Goal: Book appointment/travel/reservation

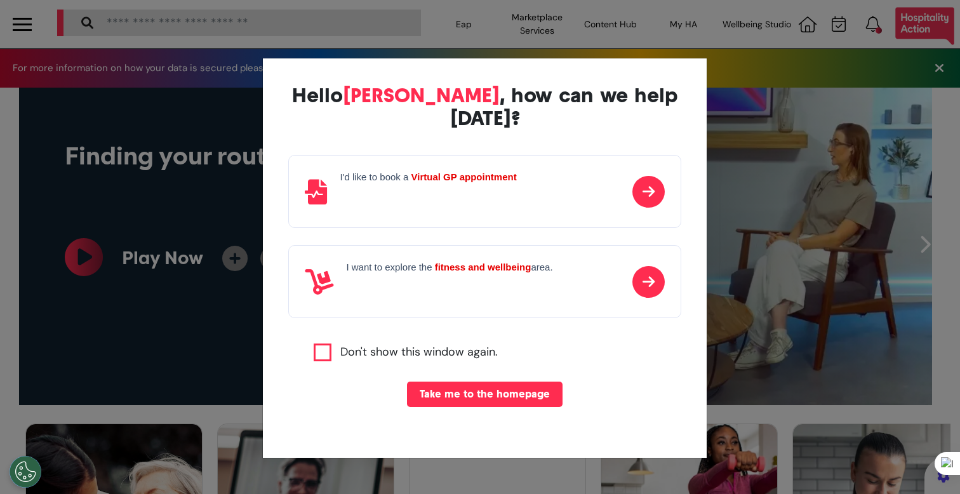
scroll to position [0, 479]
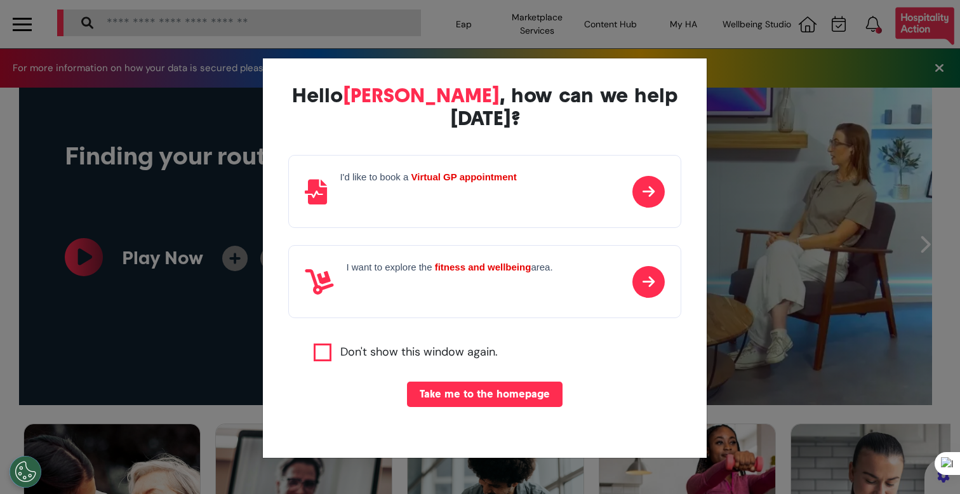
click at [206, 275] on div "Hello [PERSON_NAME] , how can we help [DATE]? I'd like to book a Virtual GP app…" at bounding box center [480, 247] width 960 height 494
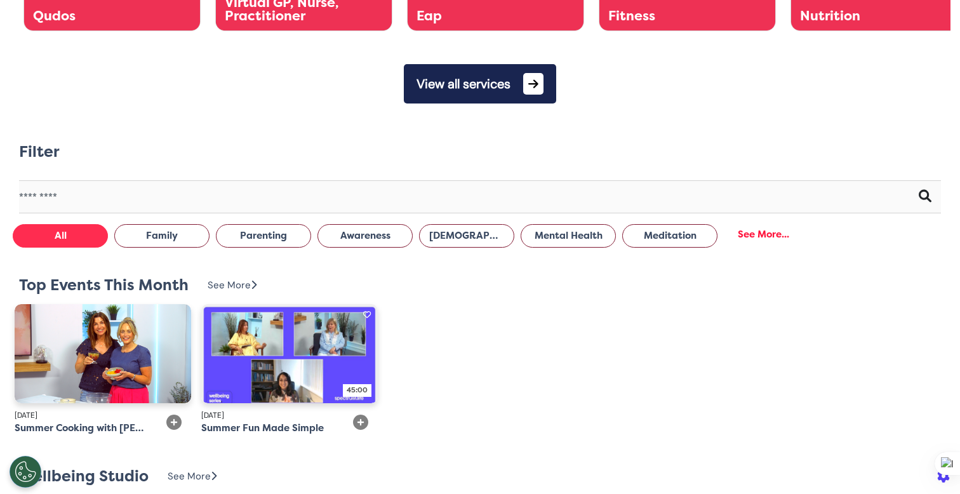
scroll to position [645, 0]
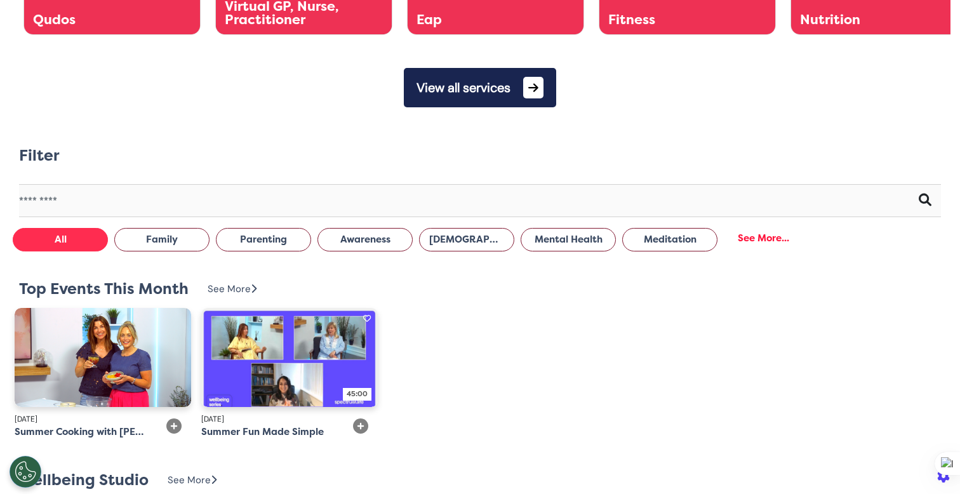
click at [516, 102] on button "View all services" at bounding box center [480, 87] width 152 height 39
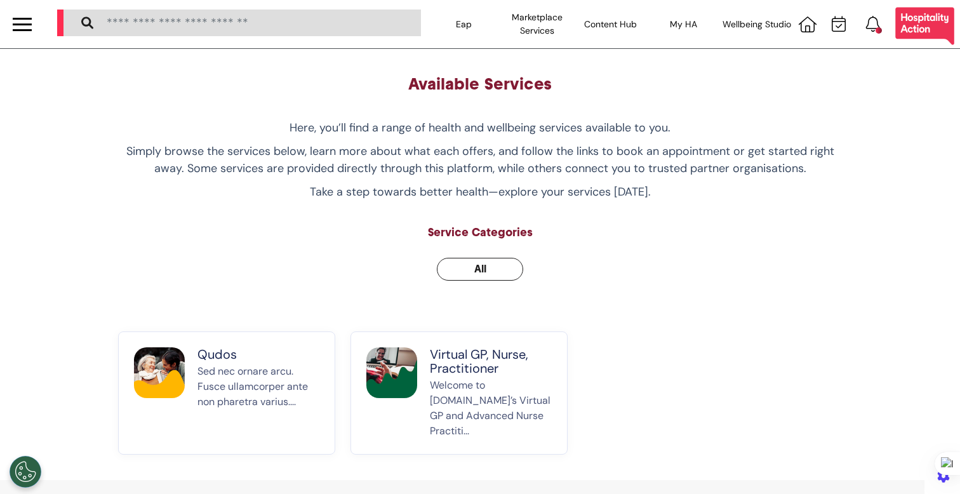
click at [491, 371] on p "Virtual GP, Nurse, Practitioner" at bounding box center [491, 361] width 122 height 28
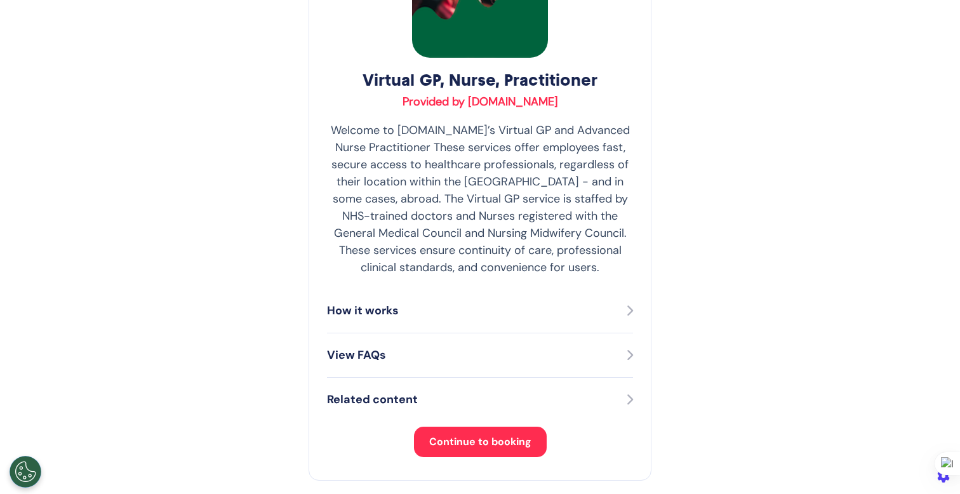
scroll to position [254, 0]
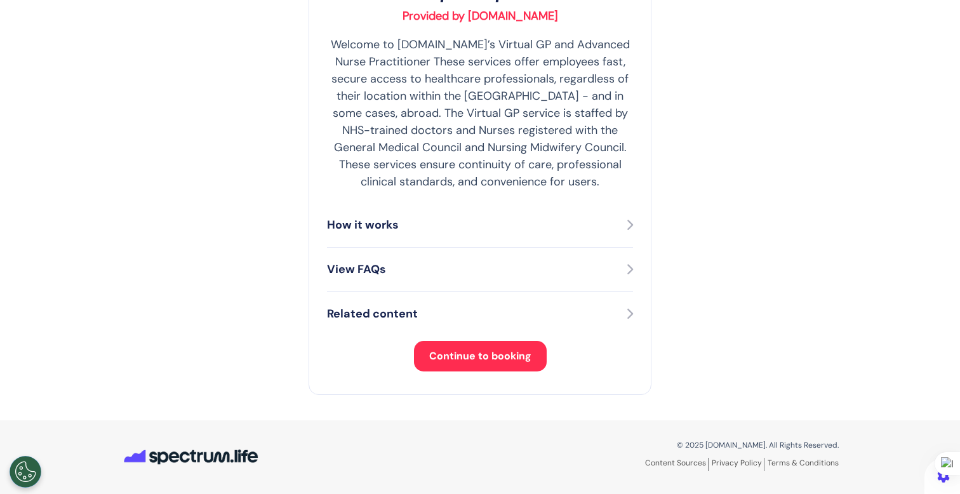
click at [462, 361] on span "Continue to booking" at bounding box center [480, 355] width 102 height 13
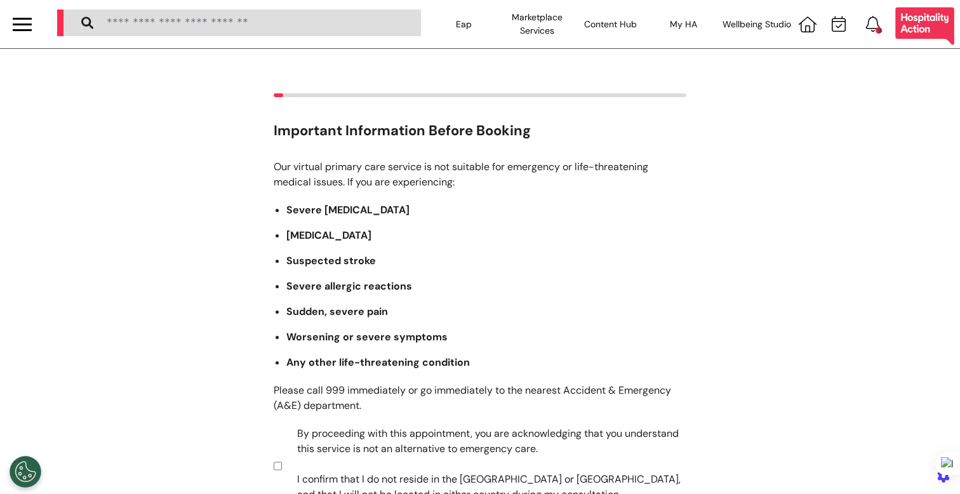
scroll to position [187, 0]
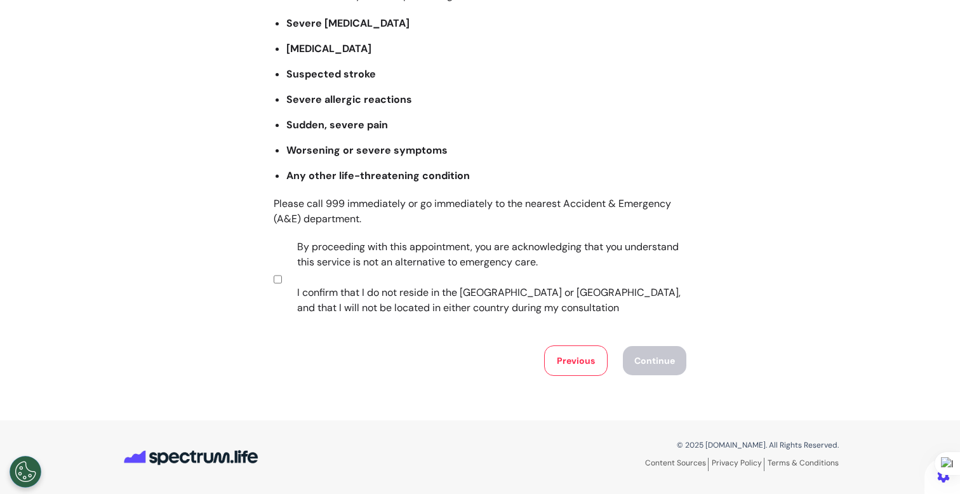
click at [415, 249] on label "By proceeding with this appointment, you are acknowledging that you understand …" at bounding box center [482, 277] width 397 height 76
click at [643, 370] on button "Continue" at bounding box center [654, 360] width 63 height 29
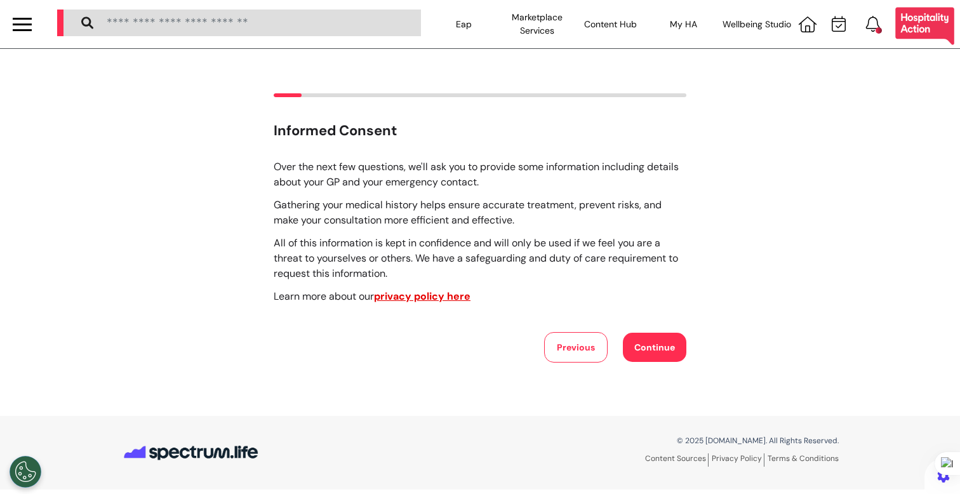
click at [655, 347] on button "Continue" at bounding box center [654, 347] width 63 height 29
select select "******"
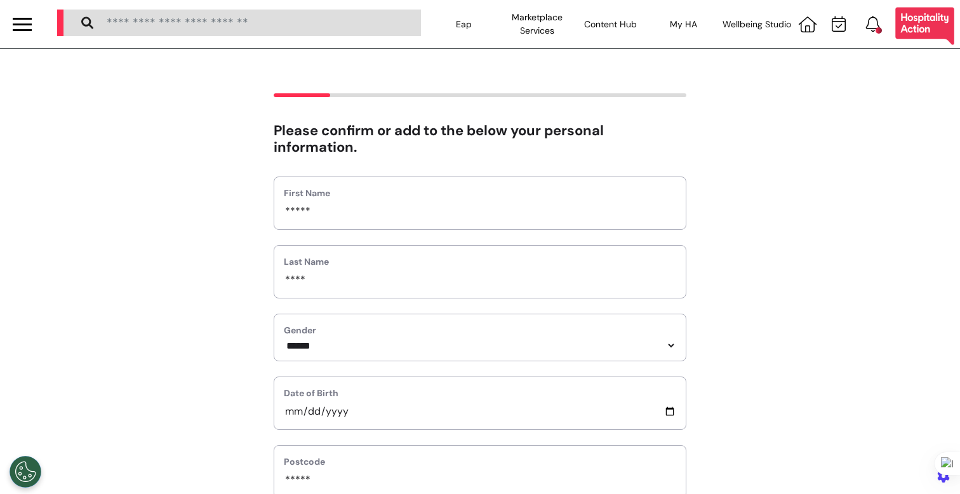
scroll to position [568, 0]
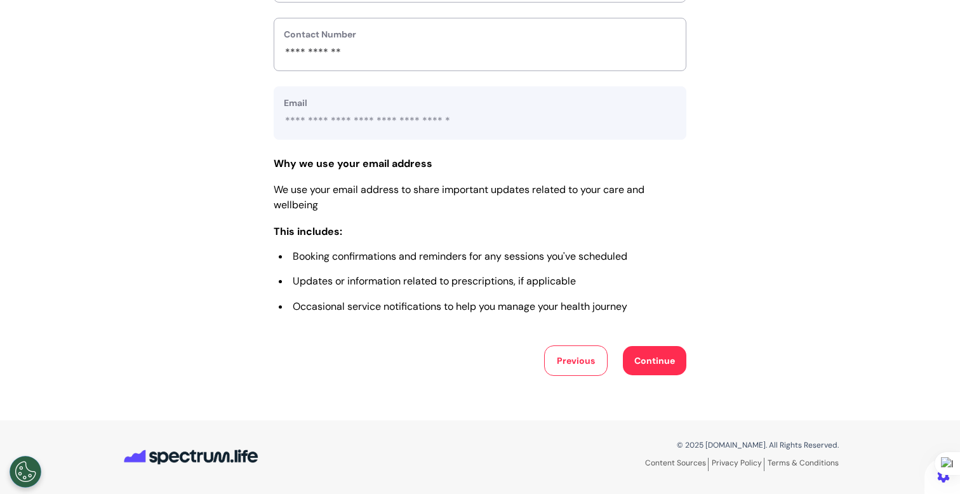
click at [658, 354] on button "Continue" at bounding box center [654, 360] width 63 height 29
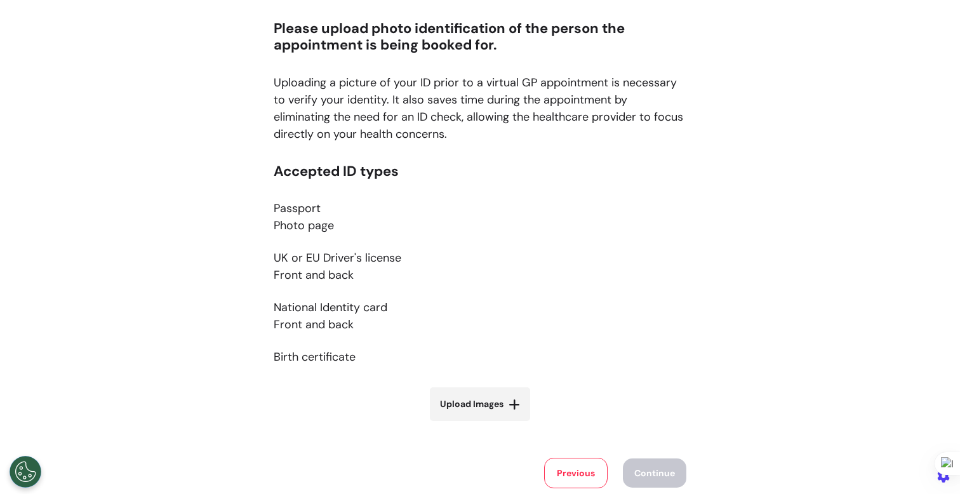
scroll to position [215, 0]
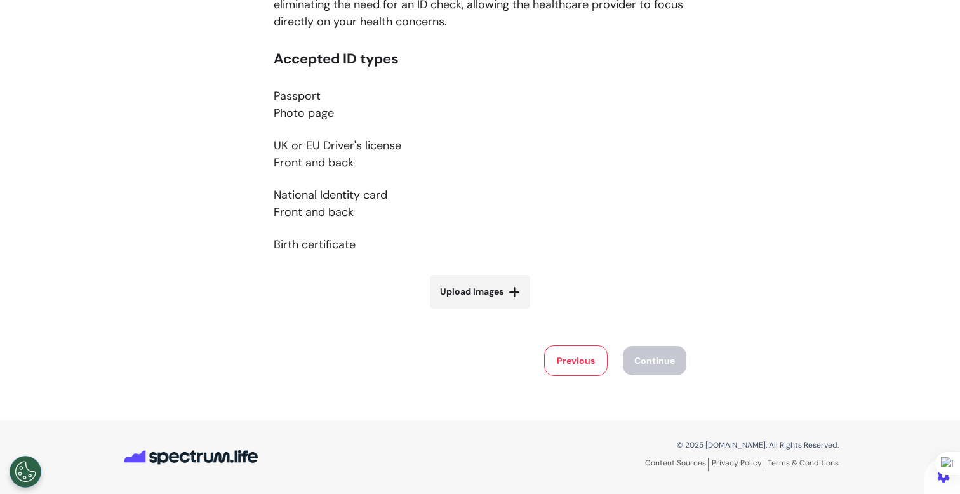
click at [531, 300] on div "Accepted ID types Passport Photo page UK or EU Driver's license Front and back …" at bounding box center [480, 188] width 413 height 274
click at [510, 292] on icon at bounding box center [514, 292] width 11 height 13
click at [510, 312] on input "Upload Images" at bounding box center [479, 318] width 151 height 13
type input "**********"
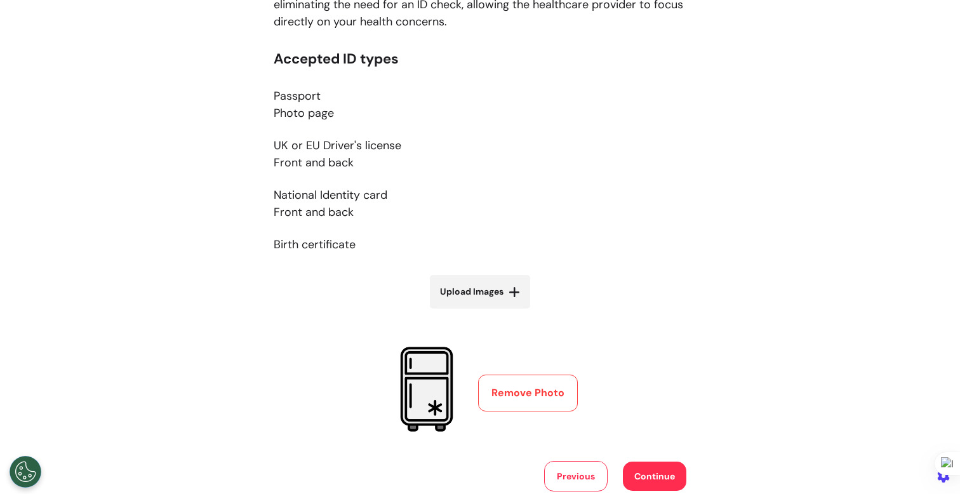
click at [475, 305] on label "Upload Images" at bounding box center [480, 292] width 100 height 34
click at [475, 312] on input "Upload Images" at bounding box center [479, 318] width 151 height 13
type input "**********"
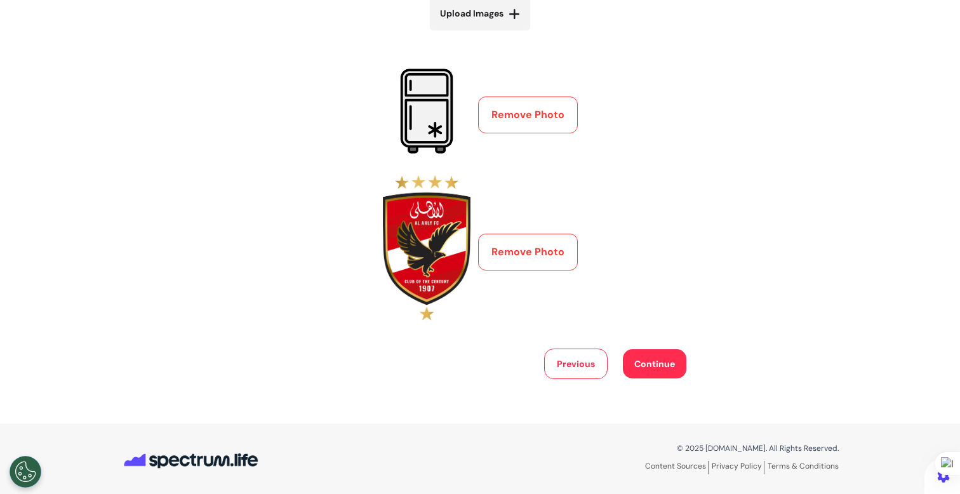
scroll to position [476, 0]
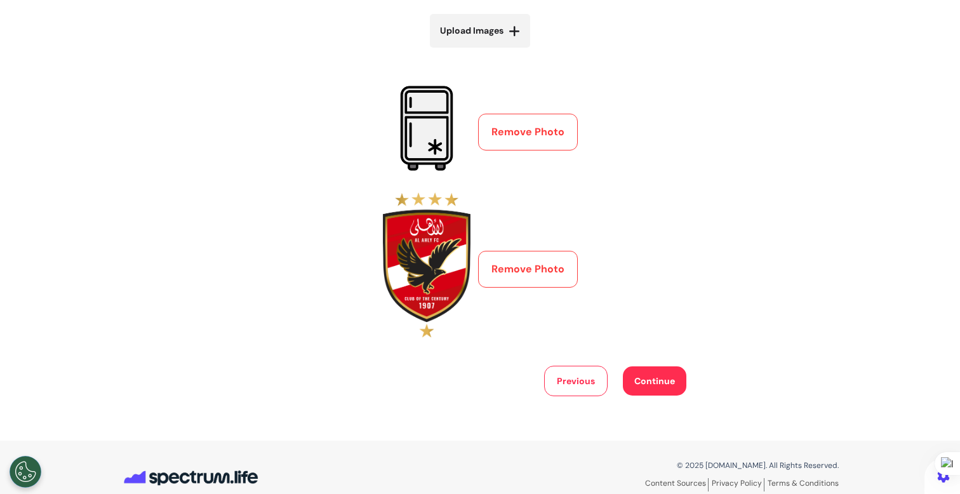
click at [521, 131] on button "Remove Photo" at bounding box center [528, 132] width 100 height 37
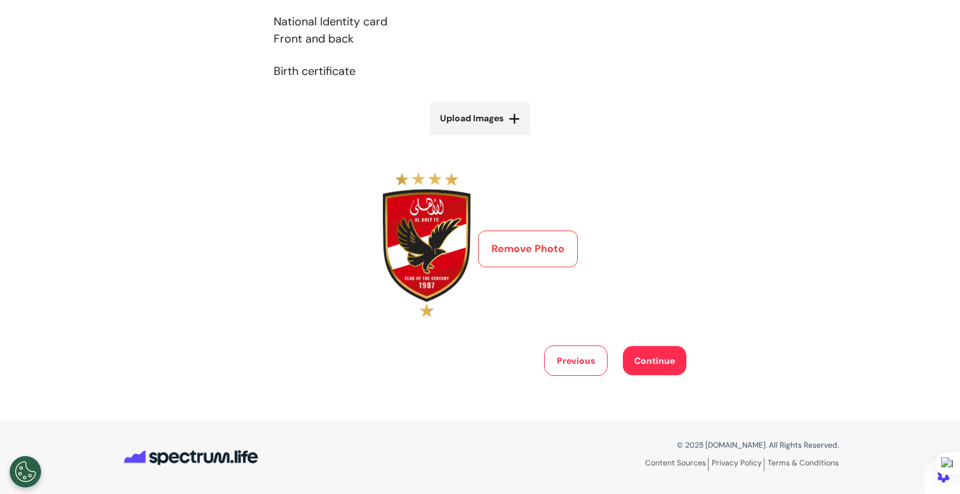
click at [548, 246] on button "Remove Photo" at bounding box center [528, 248] width 100 height 37
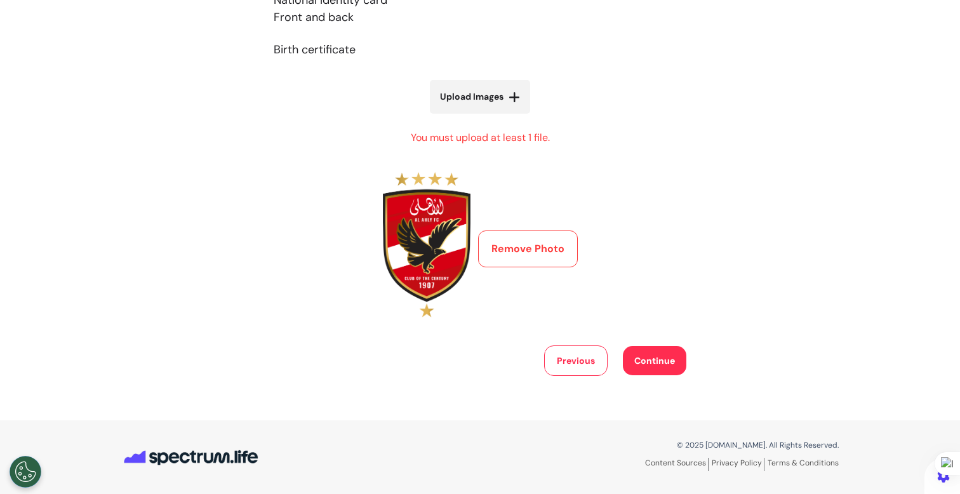
click at [457, 90] on span "Upload Images" at bounding box center [471, 96] width 63 height 13
click at [457, 117] on input "Upload Images" at bounding box center [479, 123] width 151 height 13
type input "**********"
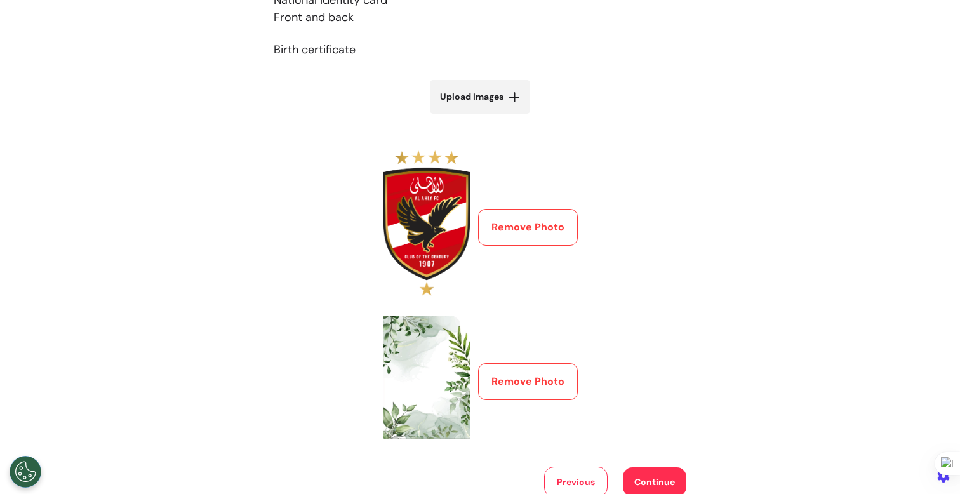
click at [491, 90] on span "Upload Images" at bounding box center [471, 96] width 63 height 13
click at [491, 117] on input "Upload Images" at bounding box center [479, 123] width 151 height 13
type input "**********"
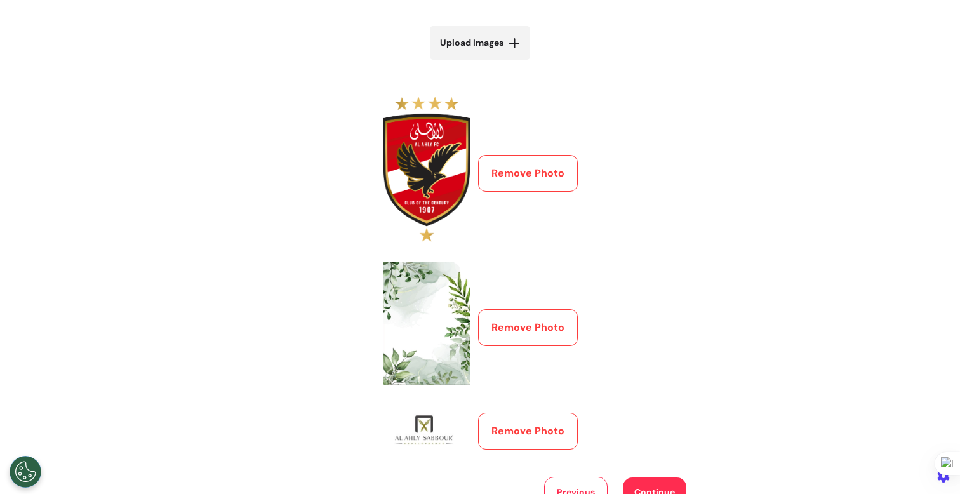
scroll to position [595, 0]
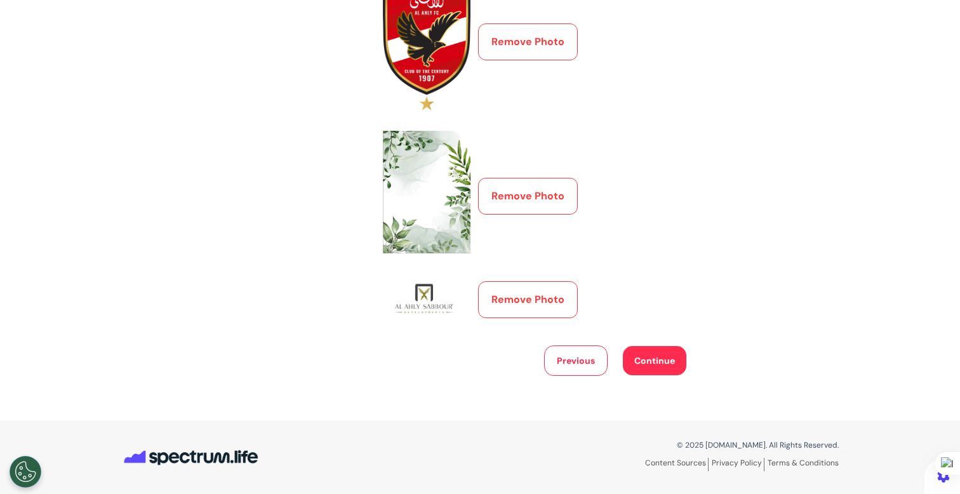
click at [526, 299] on button "Remove Photo" at bounding box center [528, 299] width 100 height 37
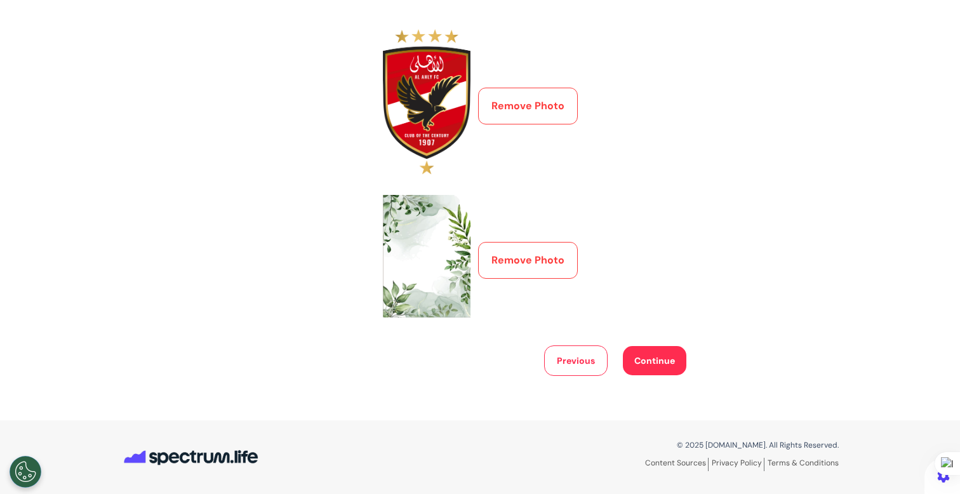
scroll to position [531, 0]
click at [532, 254] on button "Remove Photo" at bounding box center [528, 260] width 100 height 37
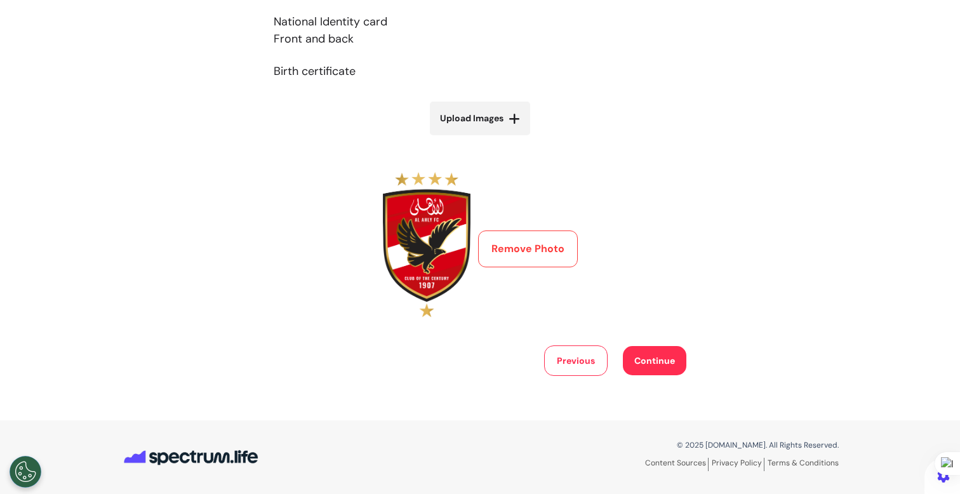
click at [537, 245] on button "Remove Photo" at bounding box center [528, 248] width 100 height 37
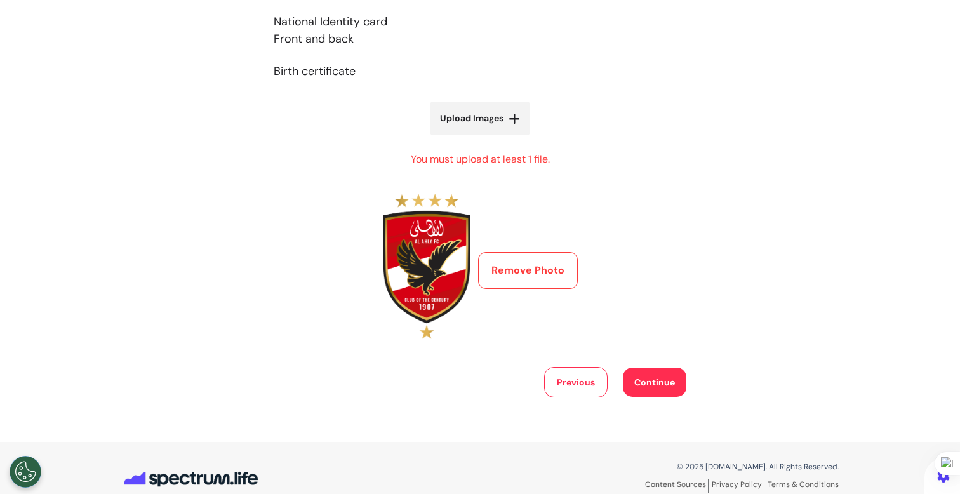
click at [493, 279] on button "Remove Photo" at bounding box center [528, 270] width 100 height 37
click at [531, 274] on button "Remove Photo" at bounding box center [528, 270] width 100 height 37
click at [608, 271] on div "Accepted ID types Passport Photo page UK or EU Driver's license Front and back …" at bounding box center [480, 112] width 413 height 470
click at [574, 379] on button "Previous" at bounding box center [575, 382] width 63 height 30
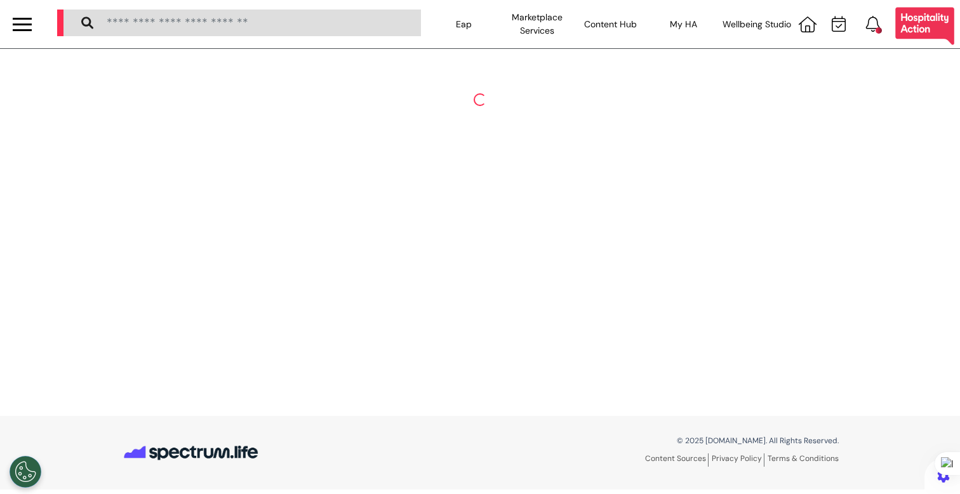
select select "******"
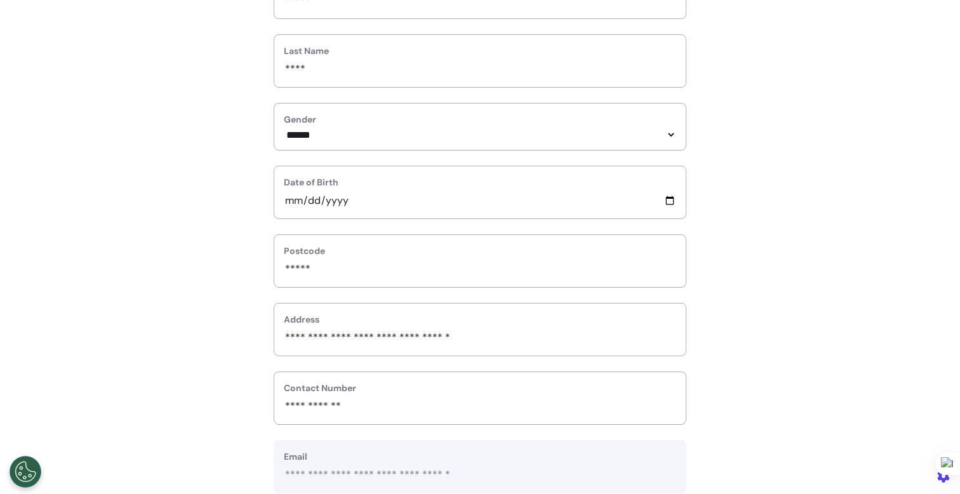
scroll to position [568, 0]
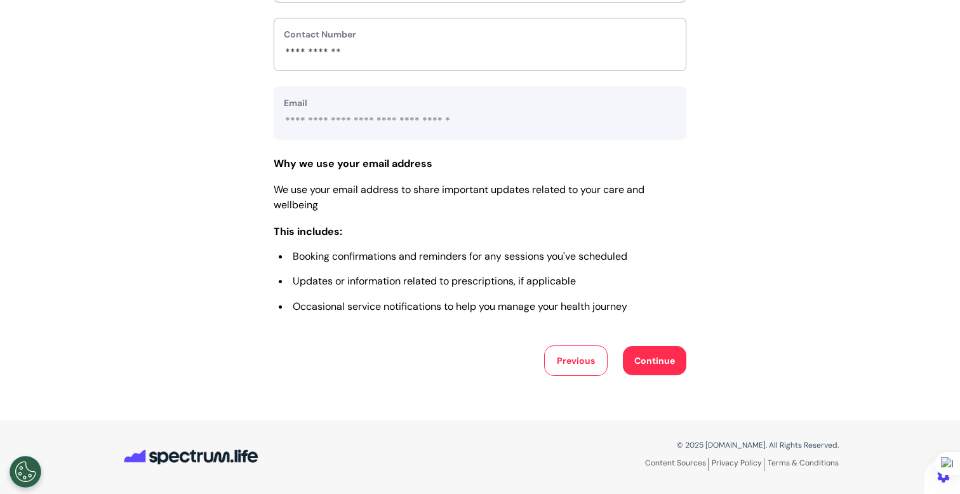
click at [648, 368] on button "Continue" at bounding box center [654, 360] width 63 height 29
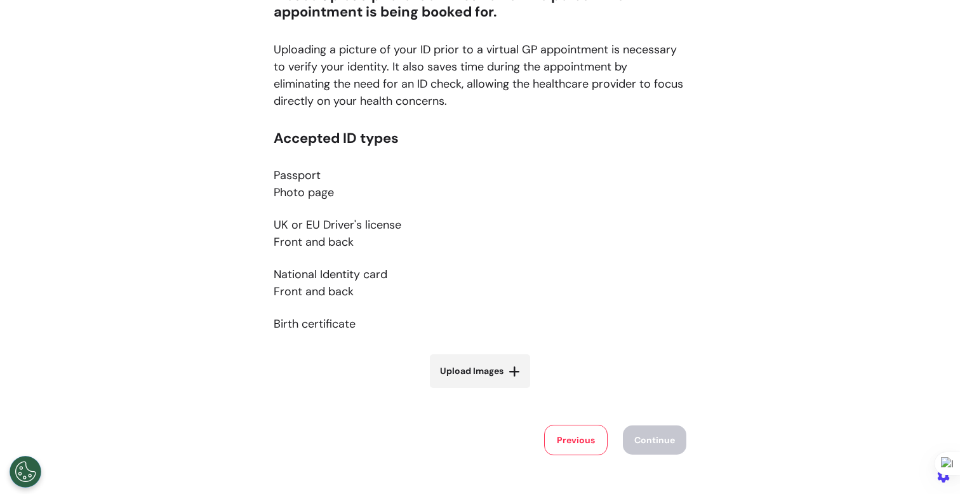
scroll to position [215, 0]
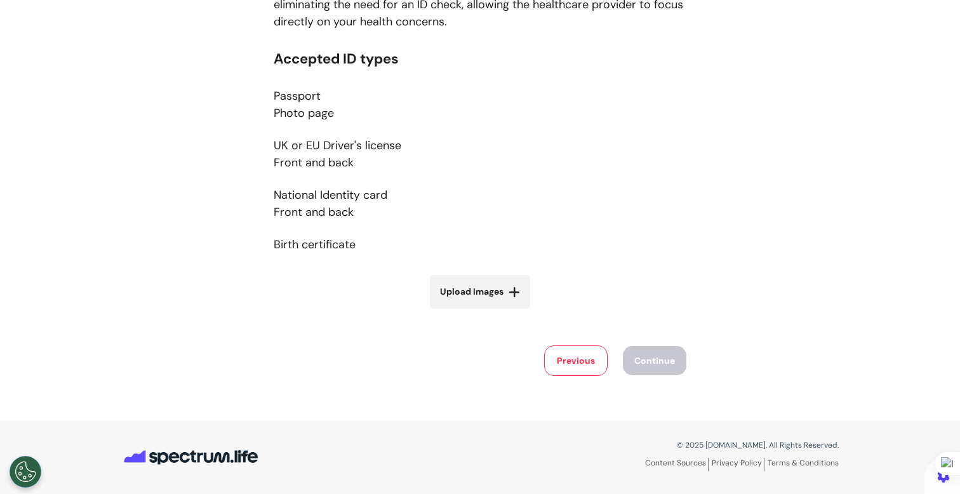
click at [465, 299] on label "Upload Images" at bounding box center [480, 292] width 100 height 34
click at [465, 312] on input "Upload Images" at bounding box center [479, 318] width 151 height 13
type input "**********"
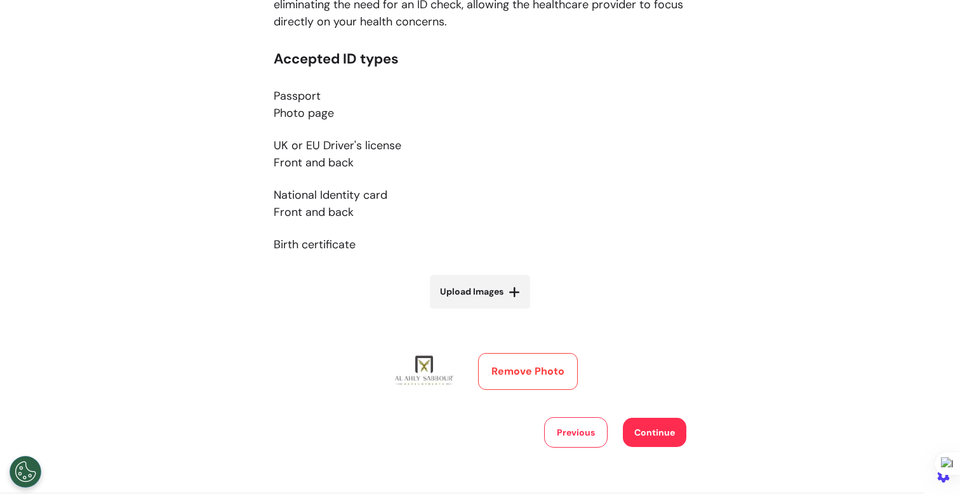
click at [502, 292] on label "Upload Images" at bounding box center [480, 292] width 100 height 34
click at [502, 312] on input "Upload Images" at bounding box center [479, 318] width 151 height 13
type input "**********"
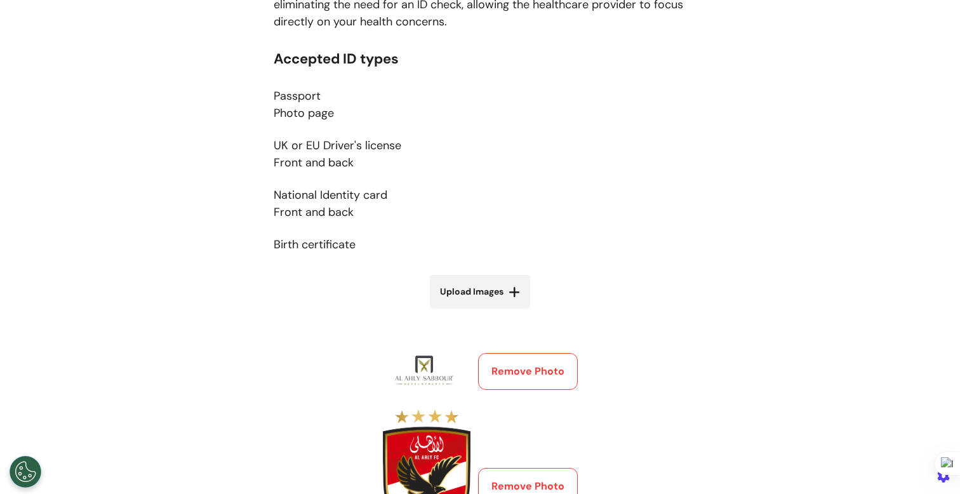
click at [518, 370] on button "Remove Photo" at bounding box center [528, 371] width 100 height 37
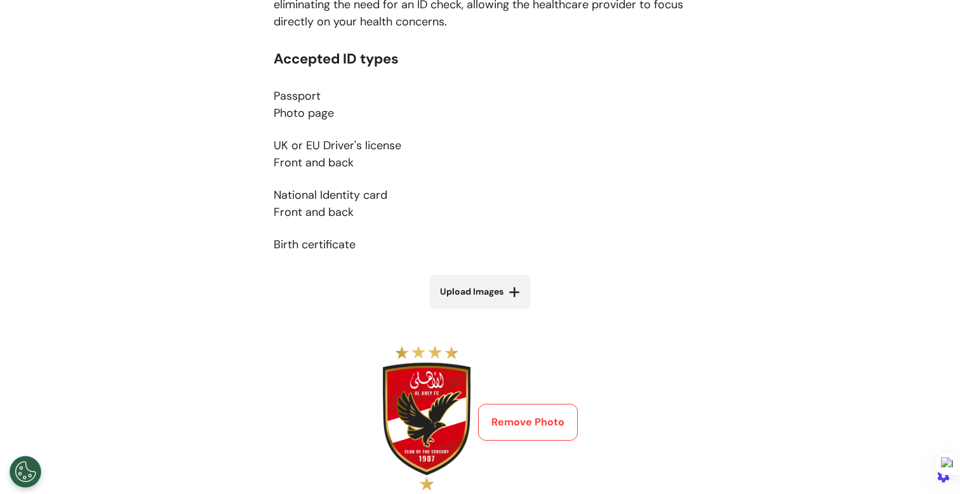
scroll to position [217, 0]
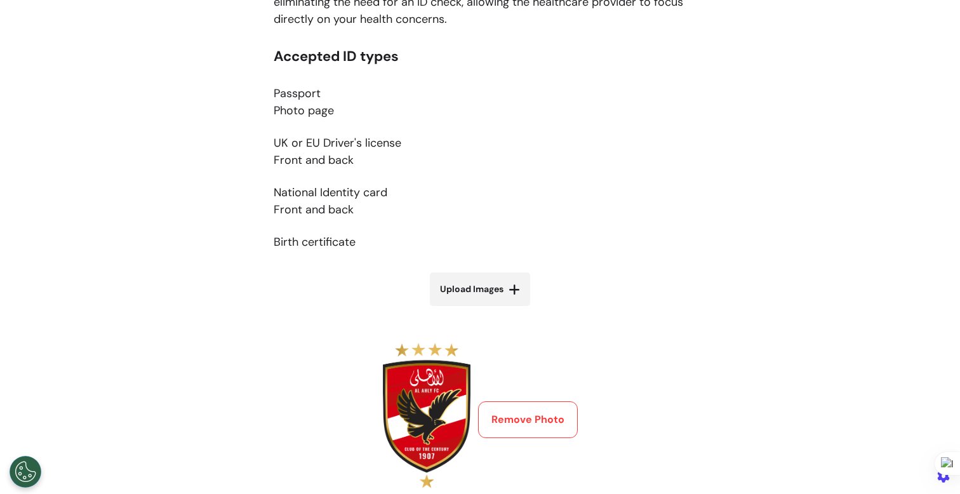
click at [498, 310] on div "Accepted ID types Passport Photo page UK or EU Driver's license Front and back …" at bounding box center [480, 272] width 413 height 448
click at [500, 279] on label "Upload Images" at bounding box center [480, 289] width 100 height 34
click at [500, 309] on input "Upload Images" at bounding box center [479, 315] width 151 height 13
type input "**********"
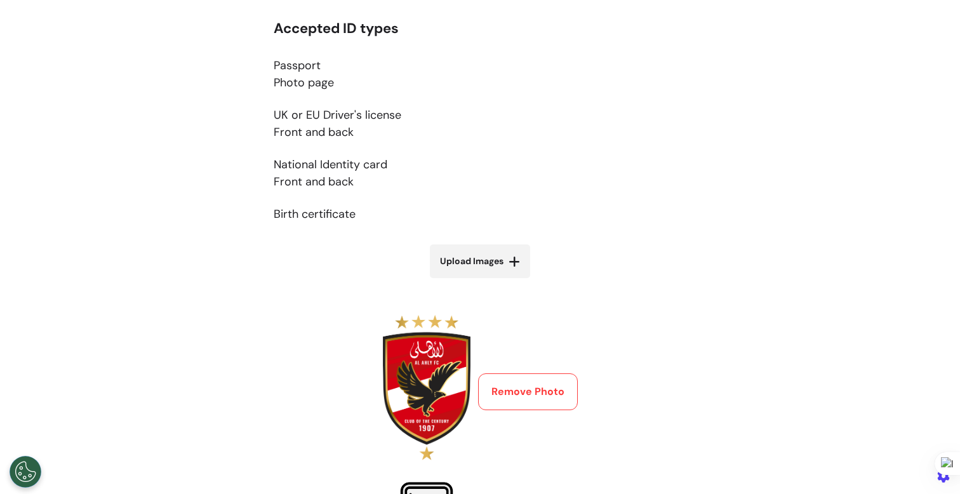
scroll to position [496, 0]
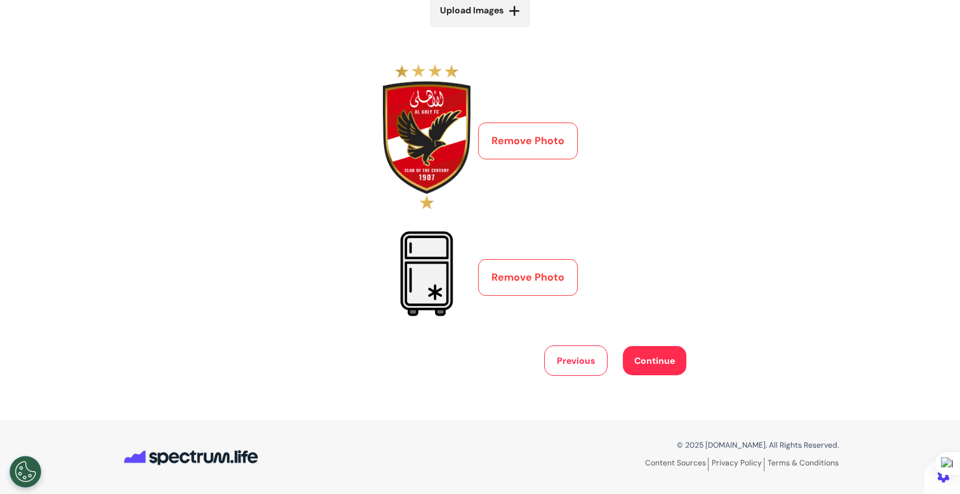
click at [635, 359] on button "Continue" at bounding box center [654, 360] width 63 height 29
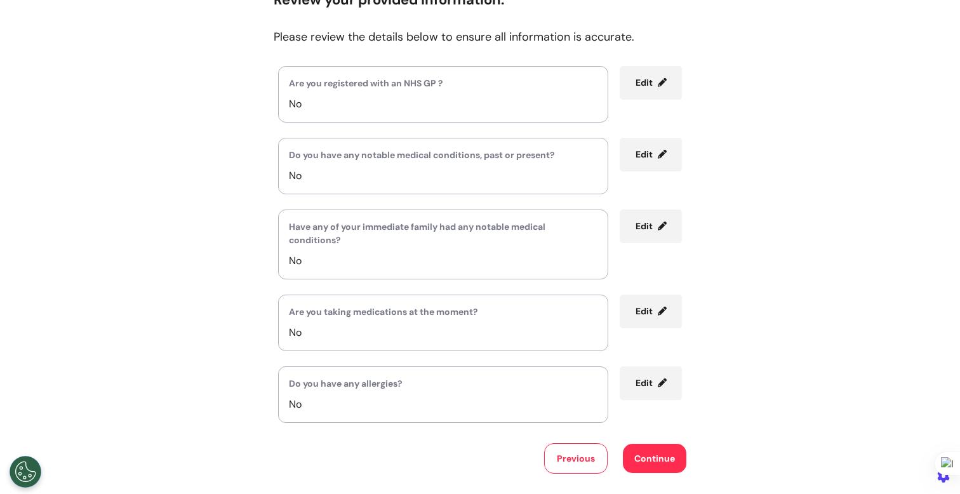
scroll to position [229, 0]
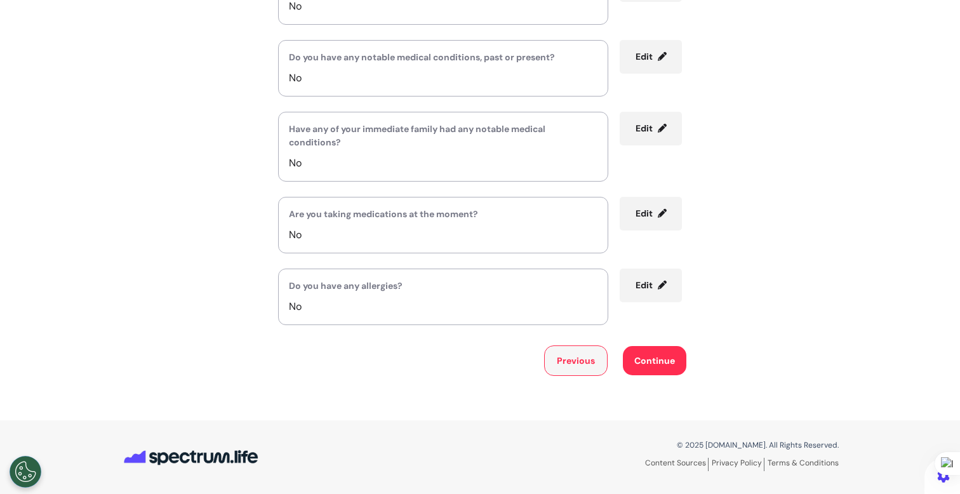
click at [577, 360] on button "Previous" at bounding box center [575, 360] width 63 height 30
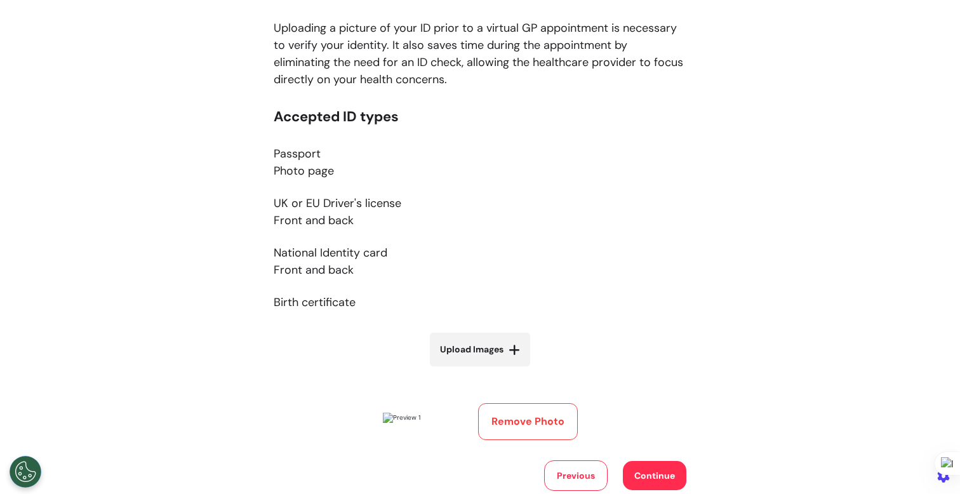
scroll to position [272, 0]
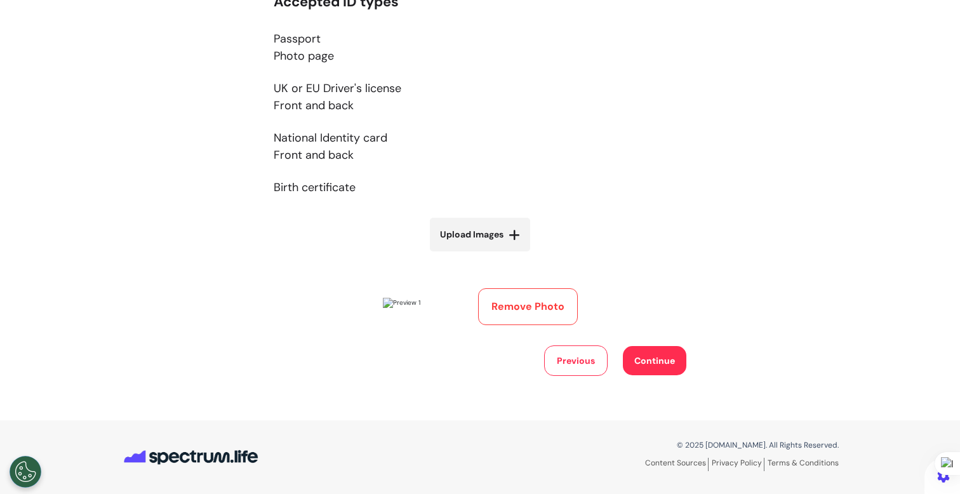
click at [534, 305] on button "Remove Photo" at bounding box center [528, 306] width 100 height 37
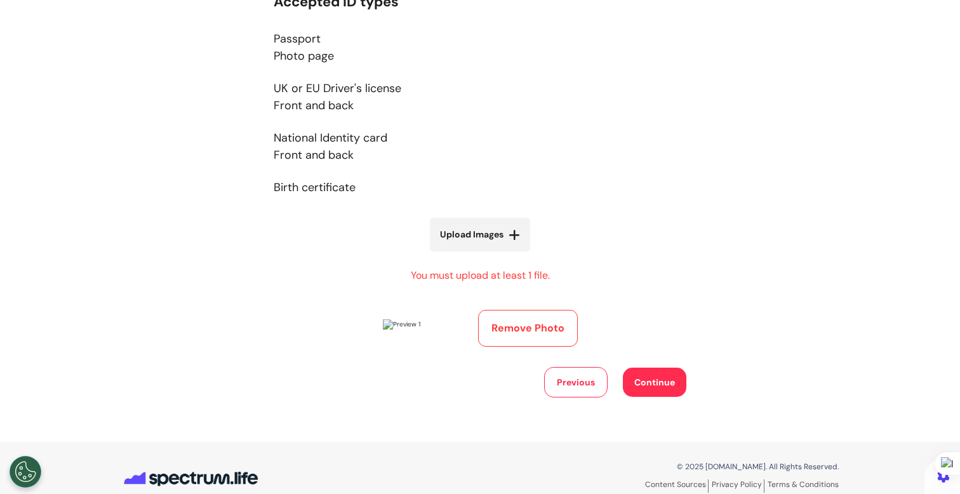
click at [517, 321] on button "Remove Photo" at bounding box center [528, 328] width 100 height 37
click at [650, 372] on button "Continue" at bounding box center [654, 382] width 63 height 29
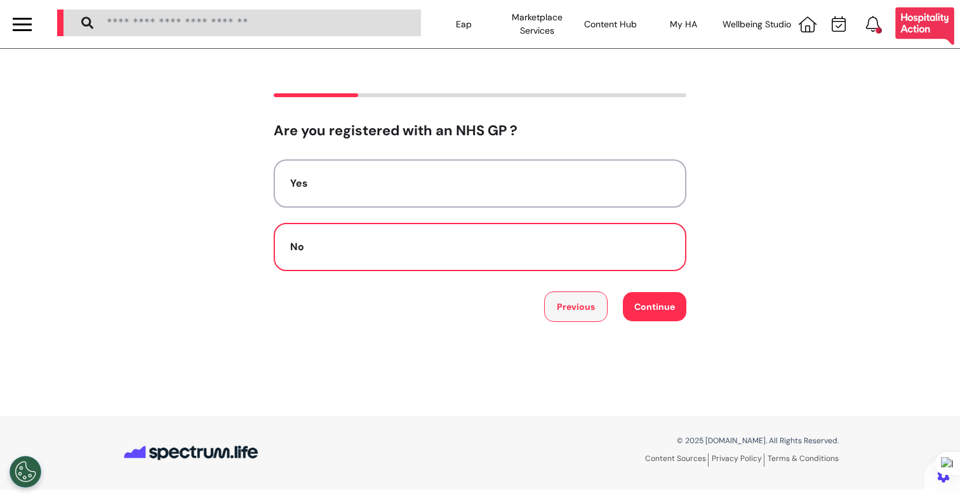
click at [591, 306] on button "Previous" at bounding box center [575, 306] width 63 height 30
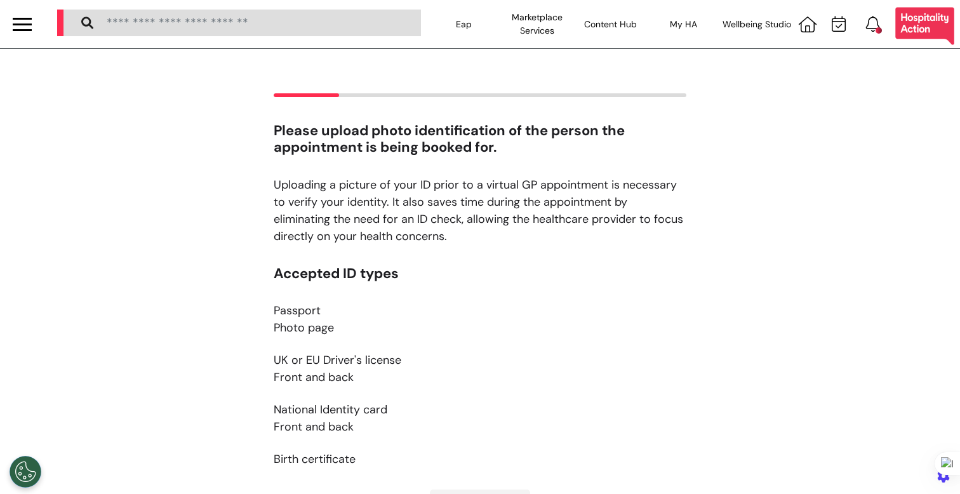
scroll to position [272, 0]
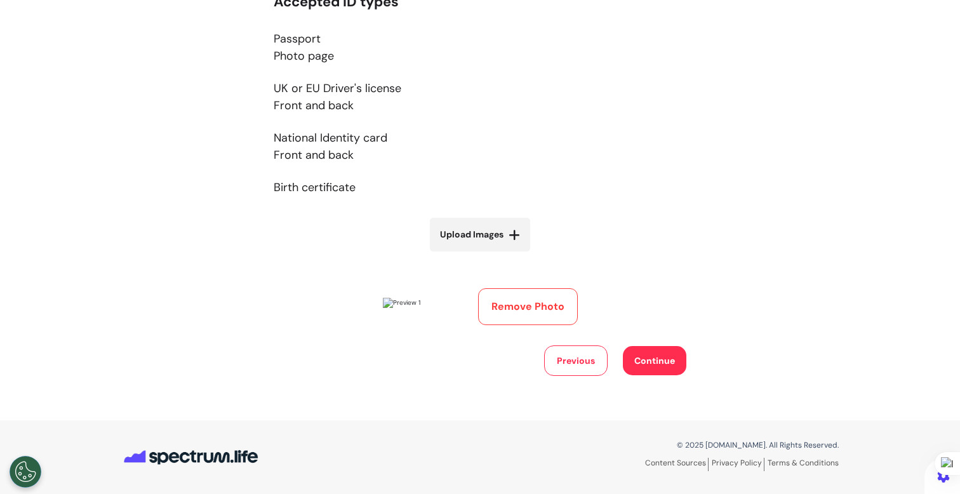
click at [517, 309] on button "Remove Photo" at bounding box center [528, 306] width 100 height 37
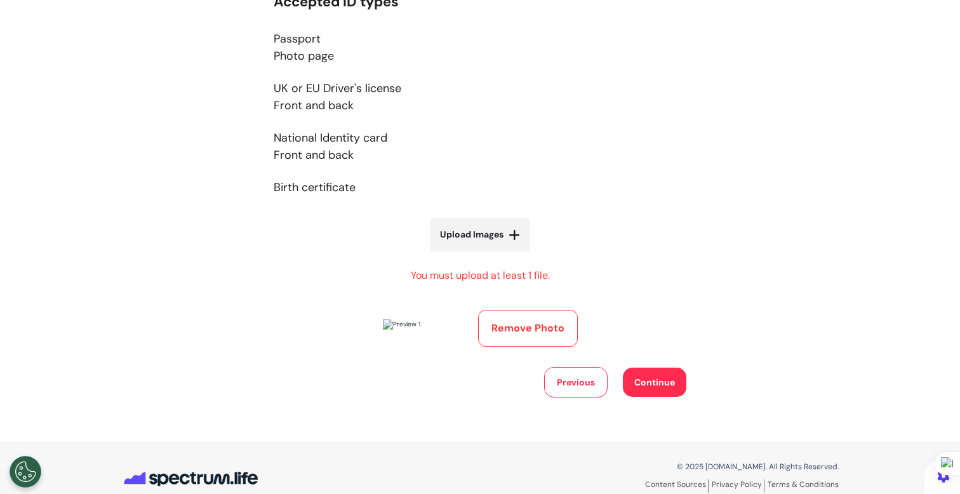
click at [509, 241] on icon at bounding box center [514, 235] width 11 height 13
click at [507, 255] on input "Upload Images" at bounding box center [479, 261] width 151 height 13
type input "**********"
click at [497, 243] on label "Upload Images" at bounding box center [480, 235] width 100 height 34
click at [497, 277] on input "Upload Images" at bounding box center [479, 283] width 151 height 13
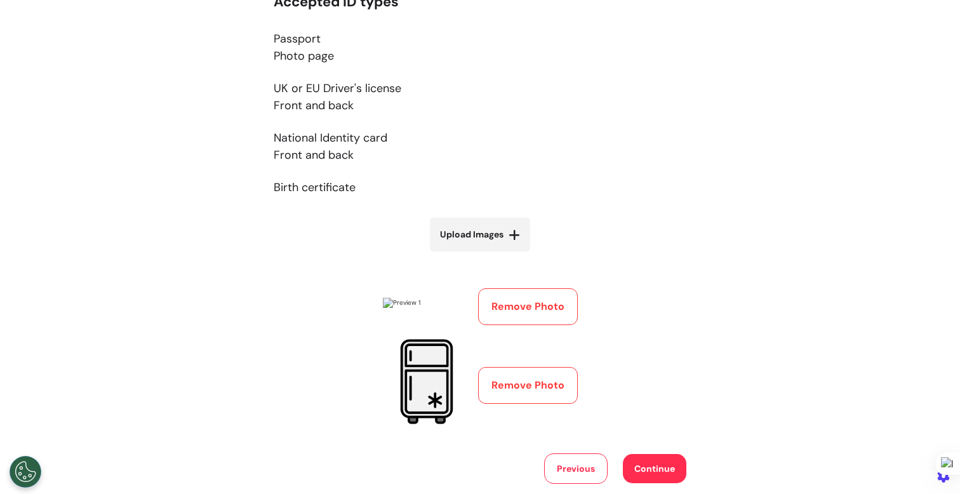
type input "**********"
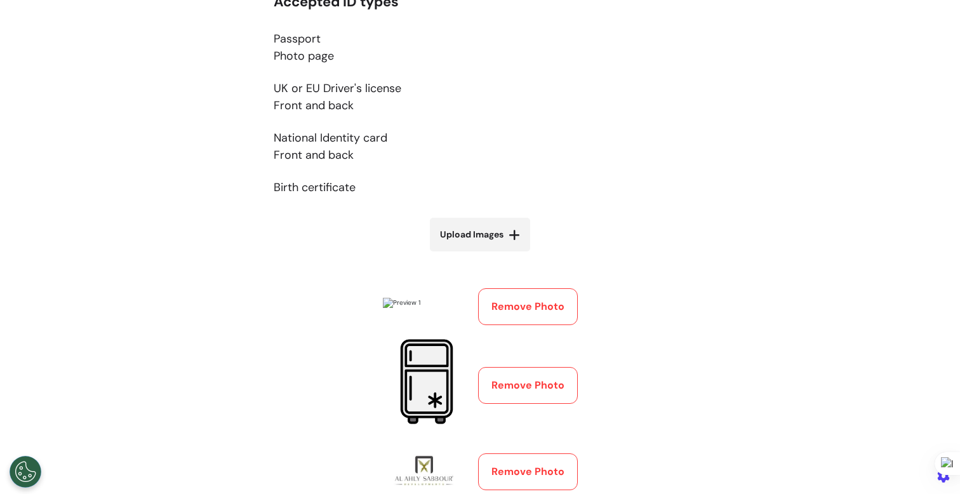
click at [537, 314] on button "Remove Photo" at bounding box center [528, 306] width 100 height 37
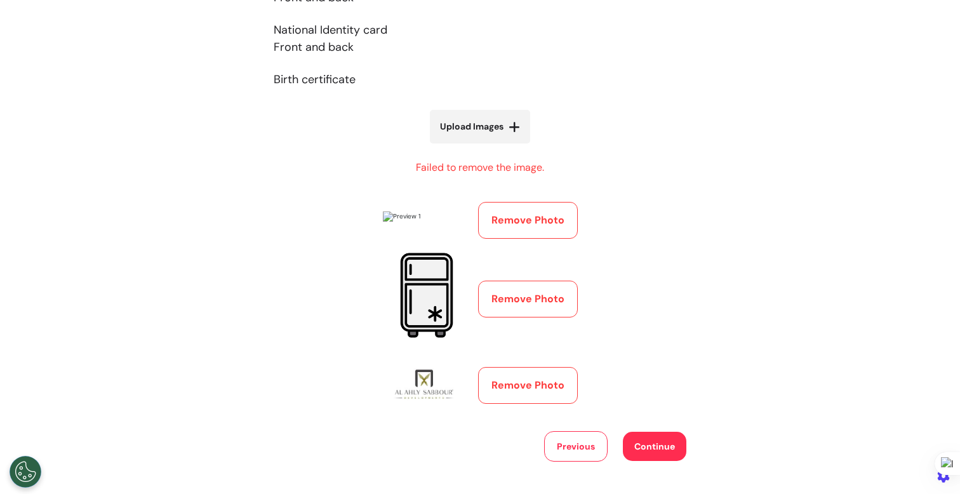
scroll to position [394, 0]
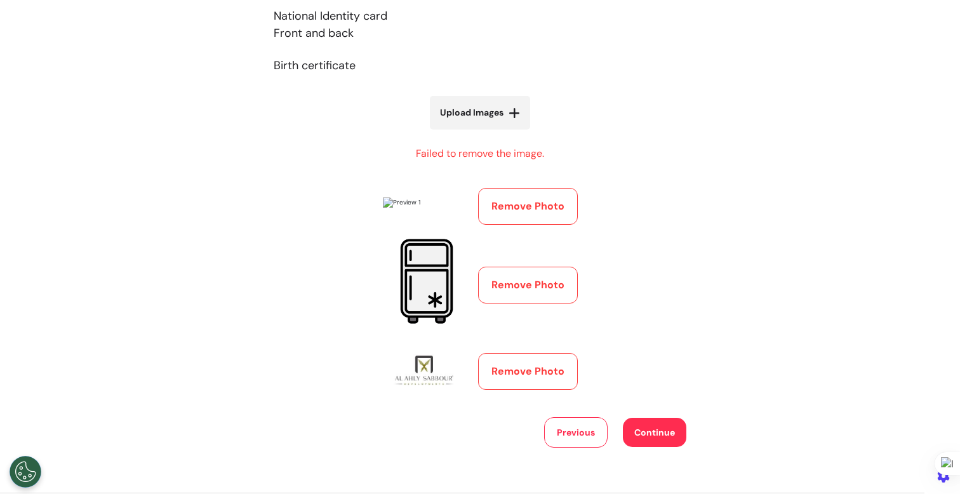
click at [646, 427] on button "Continue" at bounding box center [654, 432] width 63 height 29
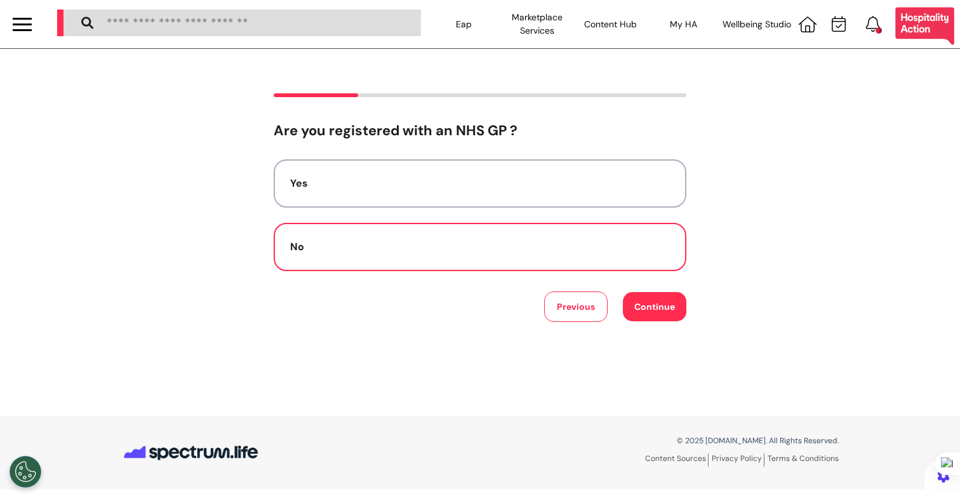
scroll to position [0, 0]
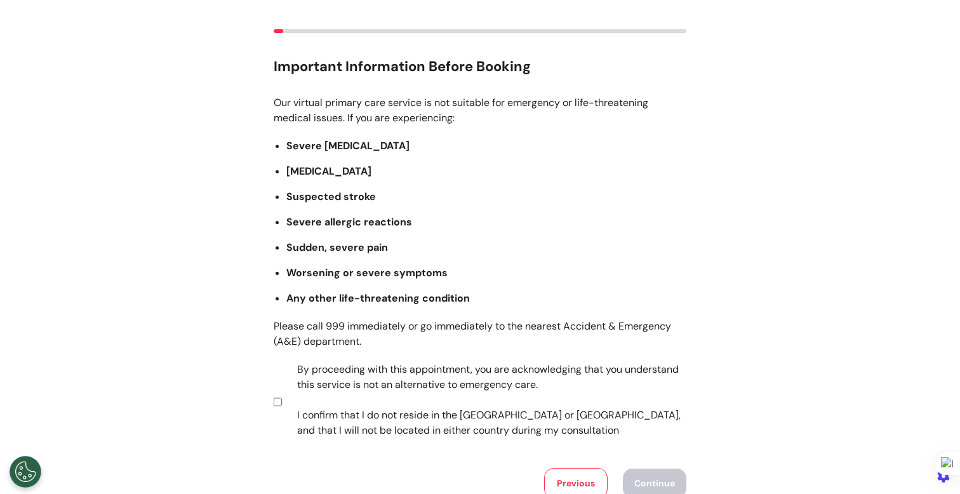
scroll to position [187, 0]
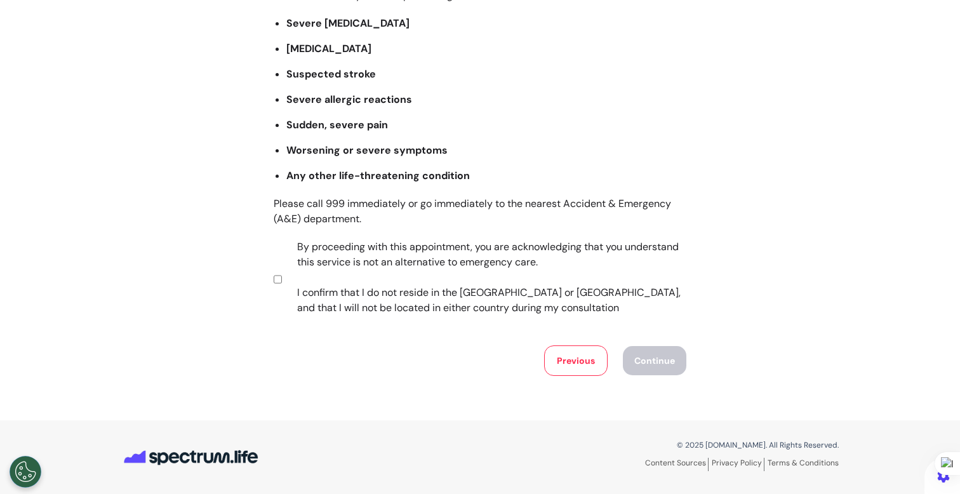
click at [371, 281] on label "By proceeding with this appointment, you are acknowledging that you understand …" at bounding box center [482, 277] width 397 height 76
click at [639, 358] on button "Continue" at bounding box center [654, 360] width 63 height 29
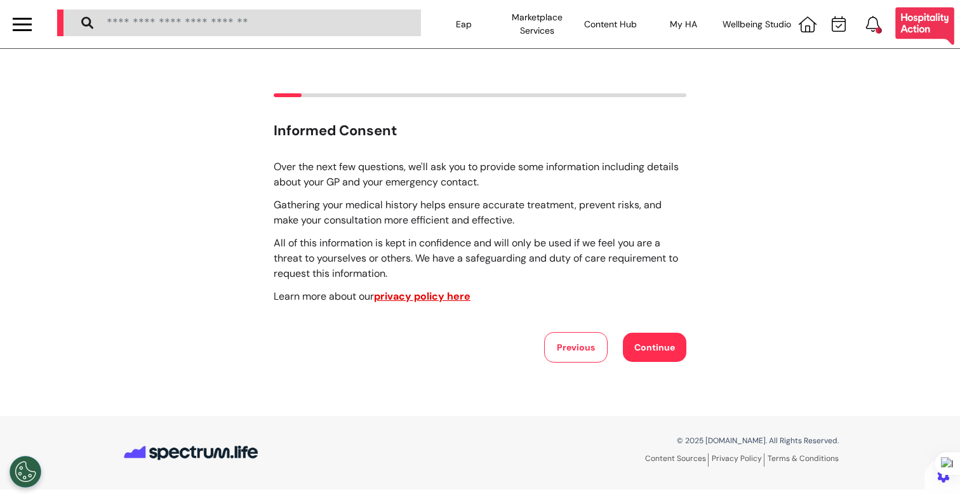
click at [637, 360] on button "Continue" at bounding box center [654, 347] width 63 height 29
select select "******"
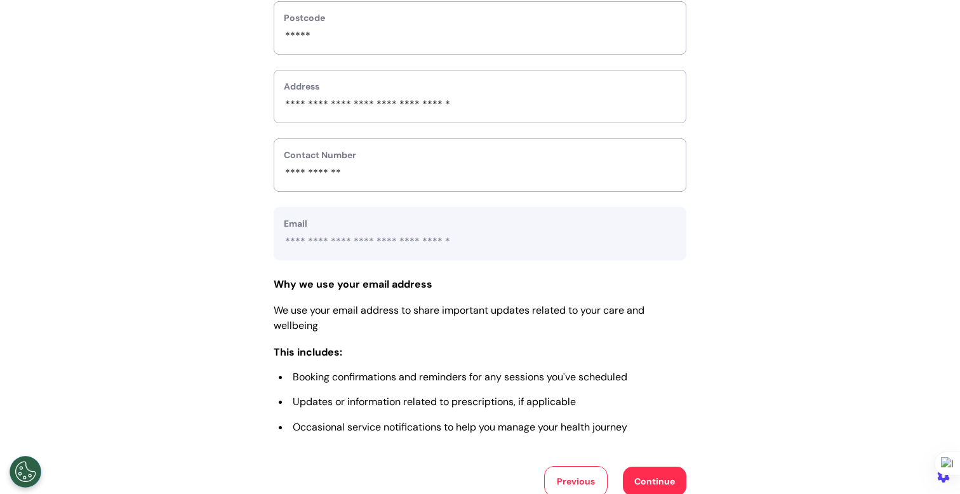
scroll to position [568, 0]
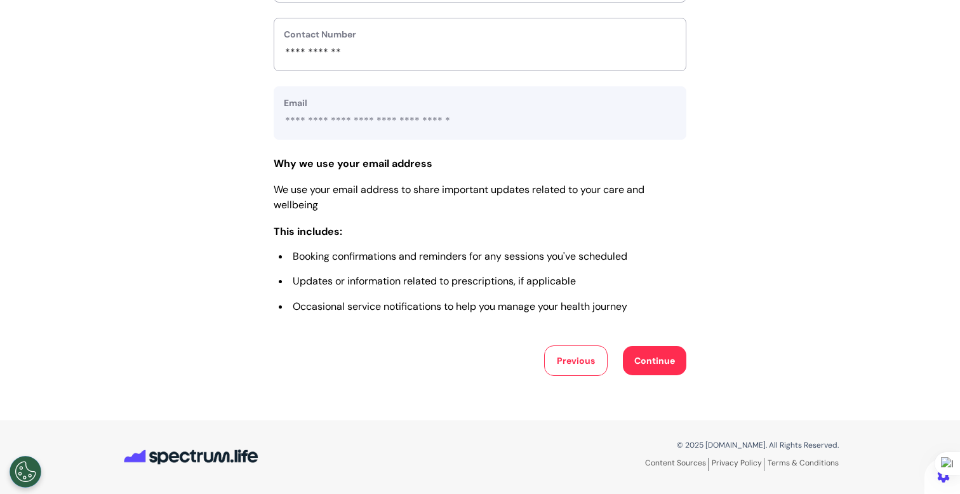
click at [643, 375] on button "Continue" at bounding box center [654, 360] width 63 height 29
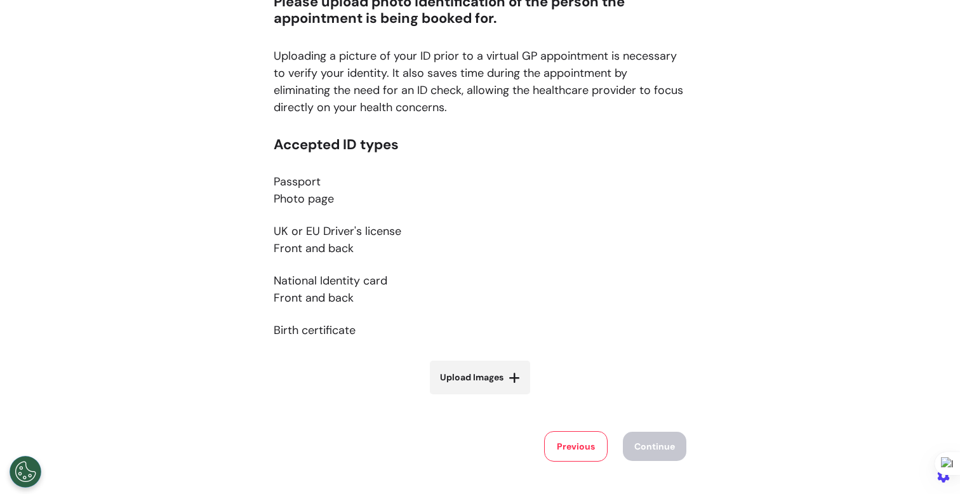
scroll to position [159, 0]
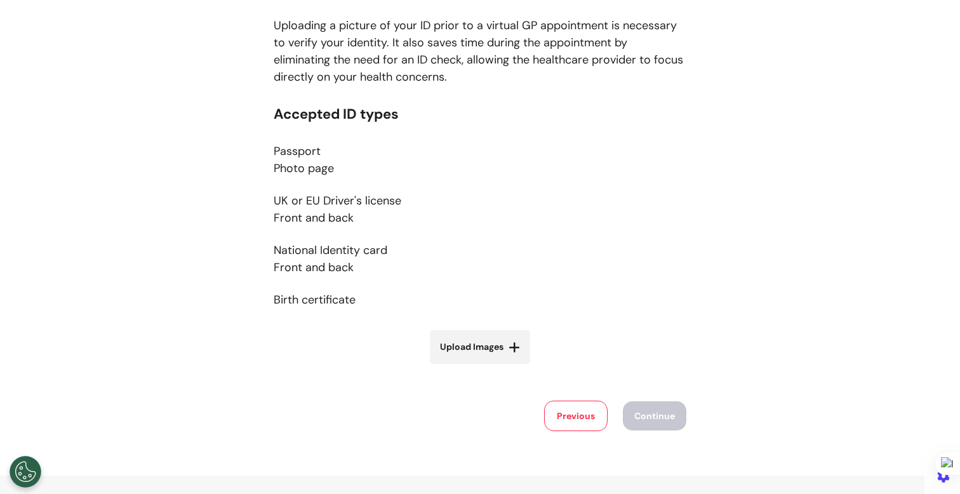
click at [483, 357] on label "Upload Images" at bounding box center [480, 347] width 100 height 34
click at [483, 367] on input "Upload Images" at bounding box center [479, 373] width 151 height 13
type input "**********"
click at [465, 343] on span "Upload Images" at bounding box center [471, 346] width 63 height 13
click at [465, 389] on input "Upload Images" at bounding box center [479, 395] width 151 height 13
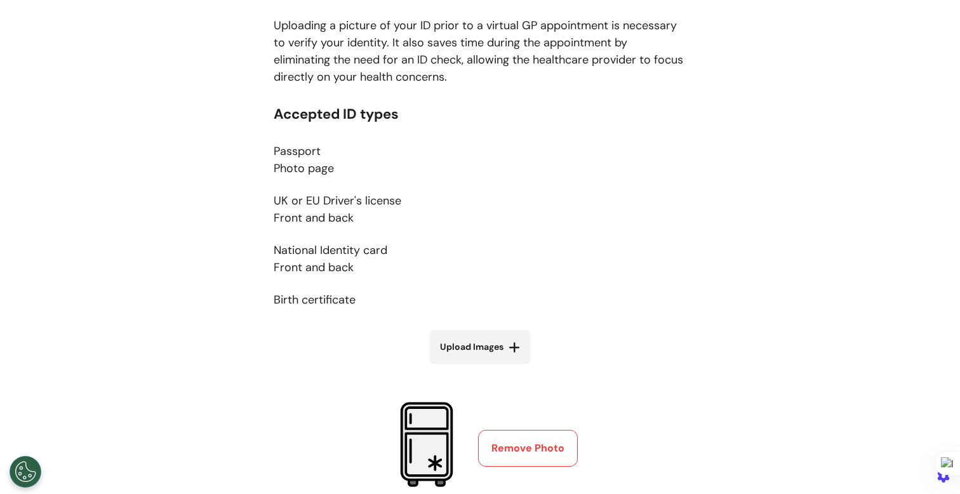
type input "**********"
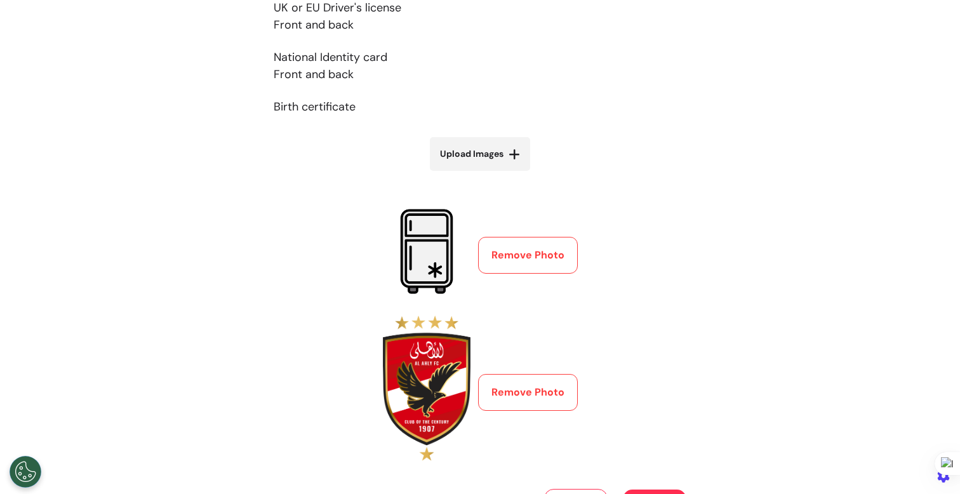
scroll to position [496, 0]
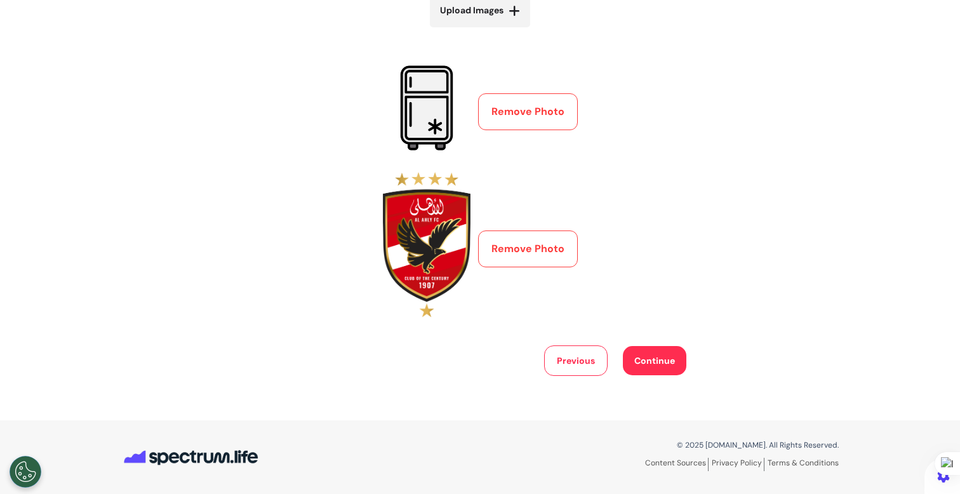
click at [655, 361] on button "Continue" at bounding box center [654, 360] width 63 height 29
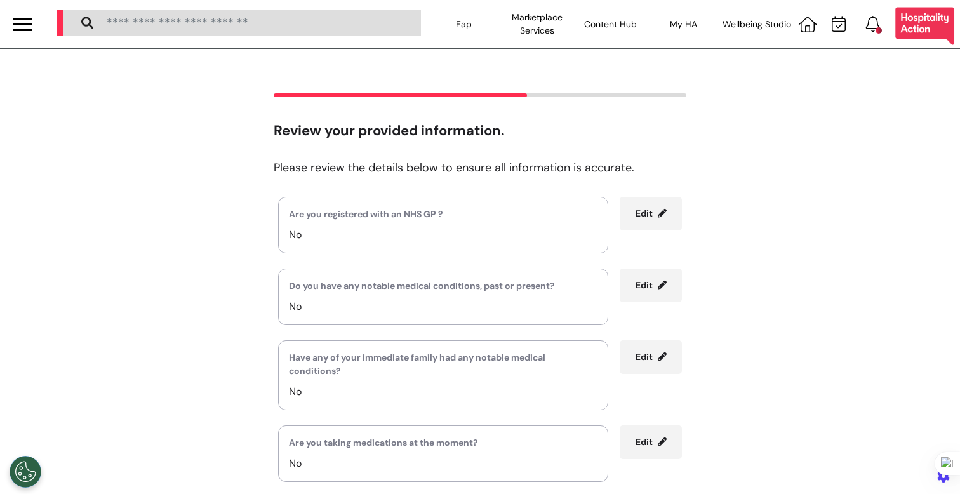
scroll to position [229, 0]
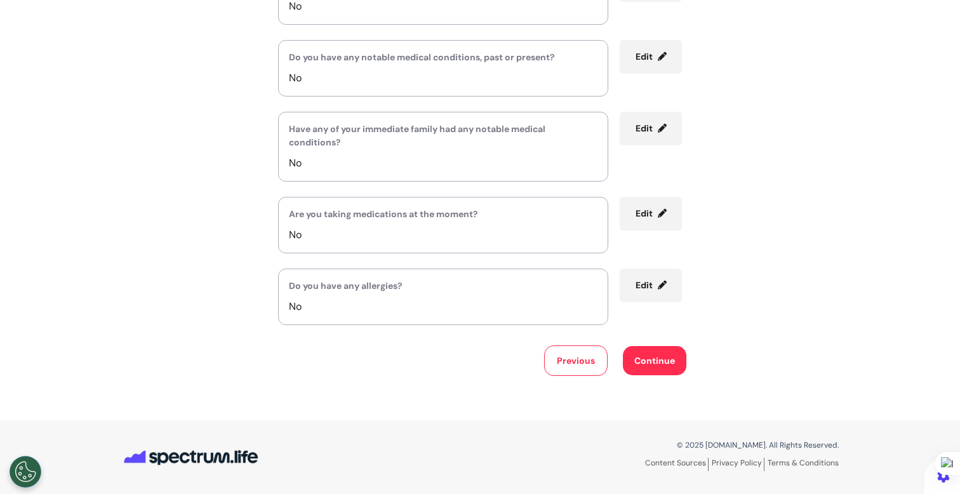
click at [574, 342] on div "Are you registered with an NHS GP ? No Edit Do you have any notable medical con…" at bounding box center [480, 172] width 413 height 408
click at [564, 364] on button "Previous" at bounding box center [575, 360] width 63 height 30
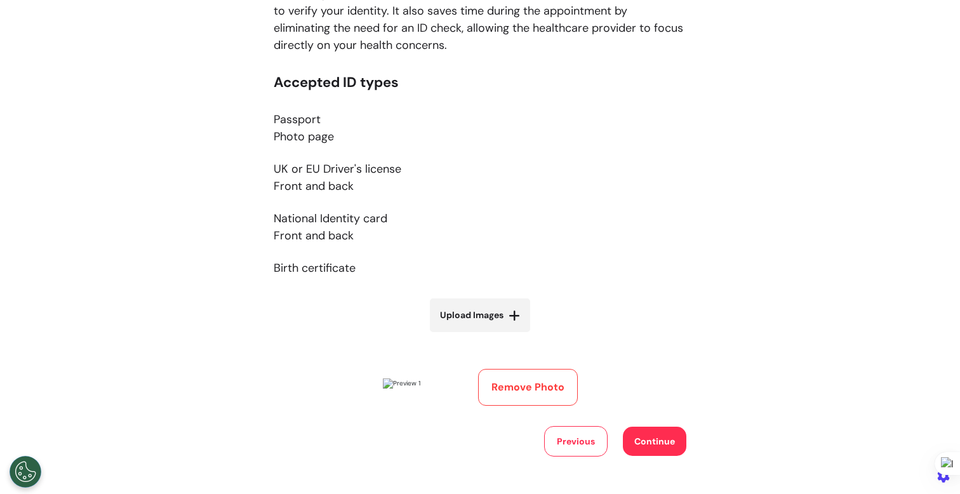
scroll to position [272, 0]
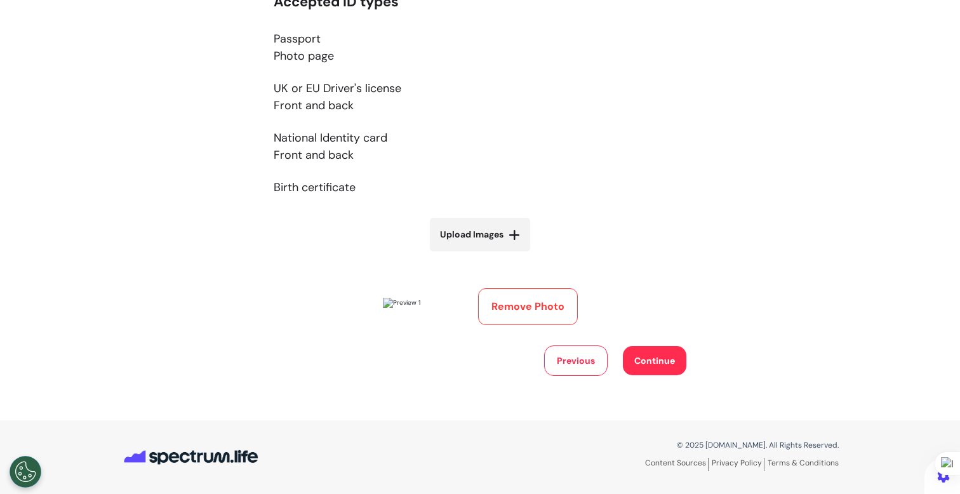
click at [472, 229] on span "Upload Images" at bounding box center [471, 234] width 63 height 13
click at [472, 255] on input "Upload Images" at bounding box center [479, 261] width 151 height 13
type input "**********"
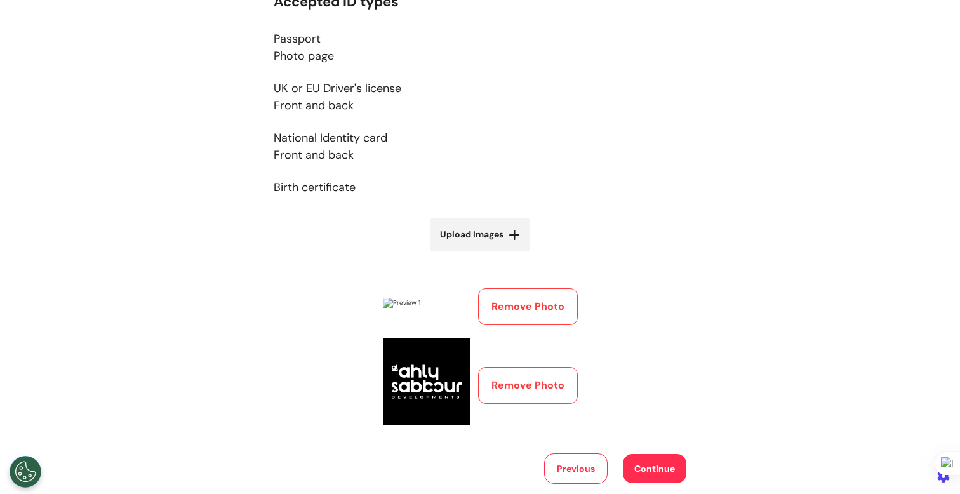
click at [511, 246] on label "Upload Images" at bounding box center [480, 235] width 100 height 34
click at [511, 255] on input "Upload Images" at bounding box center [479, 261] width 151 height 13
type input "**********"
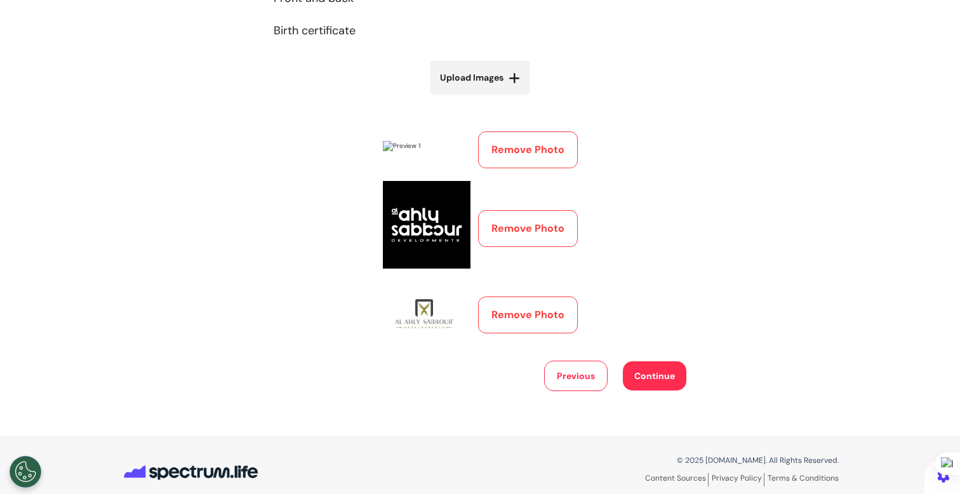
scroll to position [0, 0]
